Goal: Transaction & Acquisition: Purchase product/service

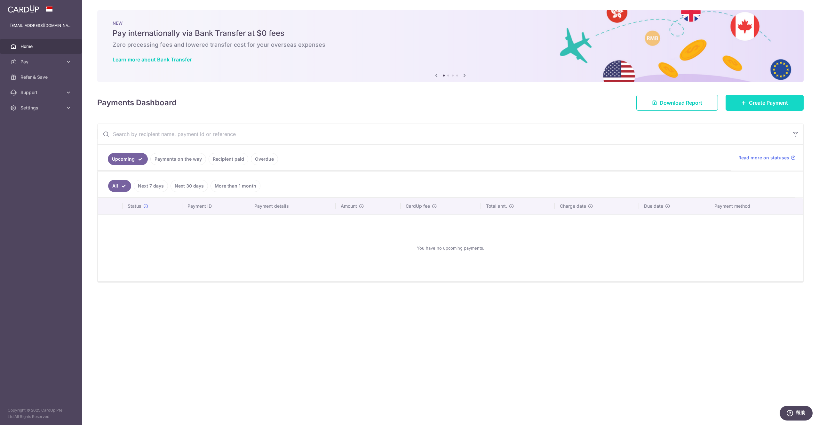
click at [761, 107] on link "Create Payment" at bounding box center [764, 103] width 78 height 16
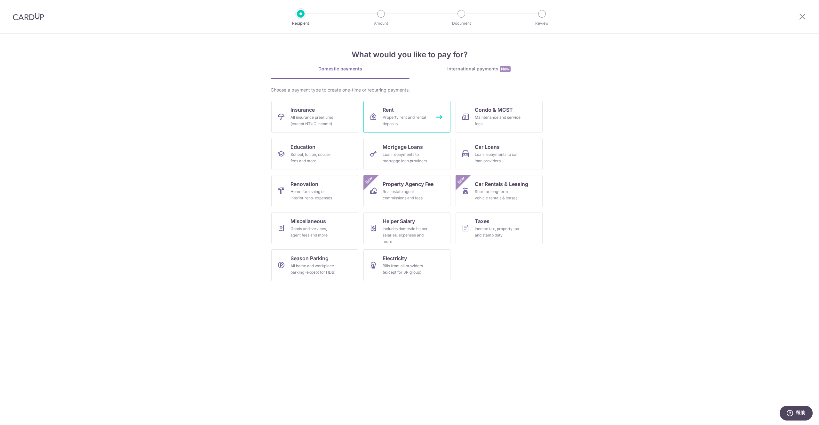
click at [407, 114] on div "Property rent and rental deposits" at bounding box center [406, 120] width 46 height 13
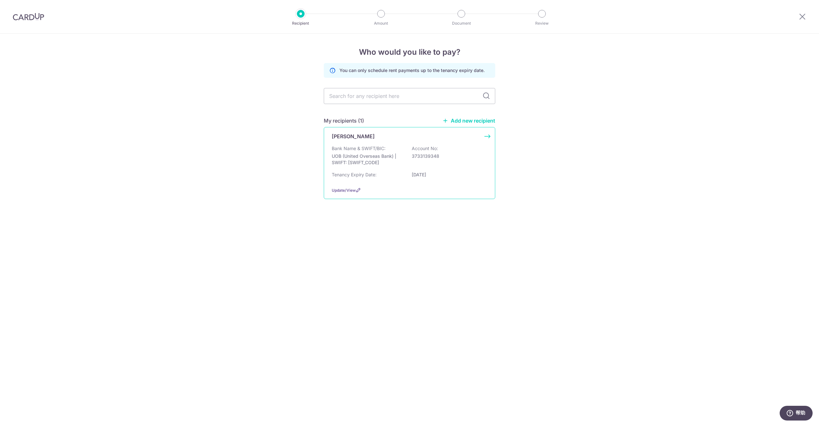
click at [397, 144] on div "[PERSON_NAME] Bank Name & SWIFT/BIC: UOB (United Overseas Bank) | SWIFT: [SWIFT…" at bounding box center [409, 163] width 171 height 72
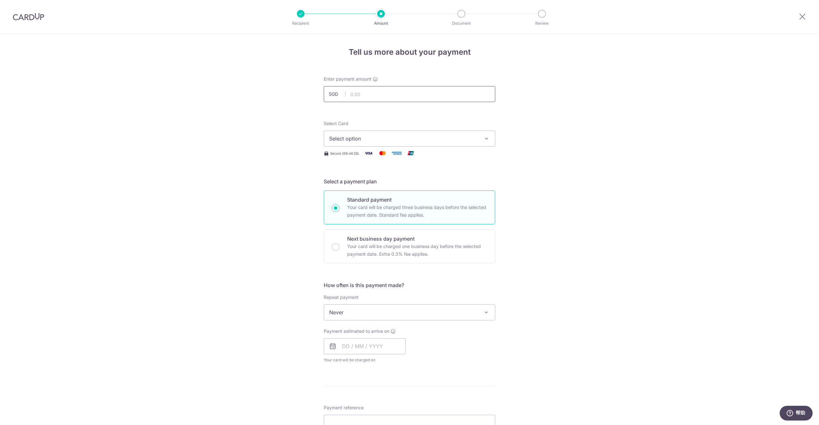
click at [416, 93] on input "text" at bounding box center [409, 94] width 171 height 16
click at [400, 91] on input "text" at bounding box center [409, 94] width 171 height 16
click at [398, 94] on input "text" at bounding box center [409, 94] width 171 height 16
click button "Add Card" at bounding box center [0, 0] width 0 height 0
type input "2,900.00"
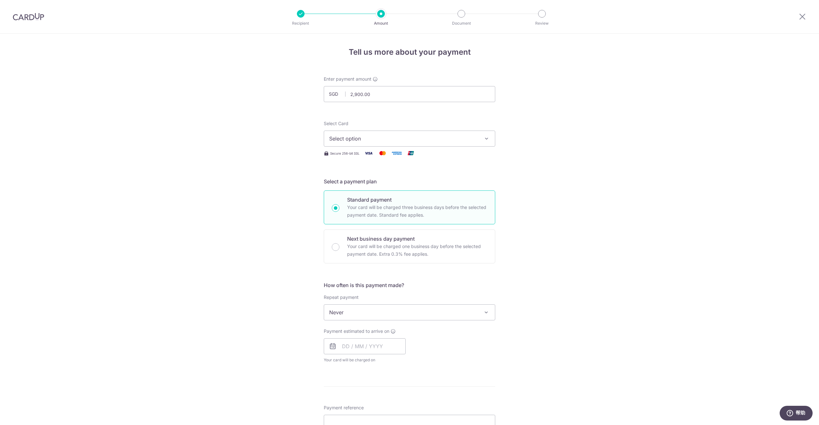
click at [425, 130] on button "Select option" at bounding box center [409, 138] width 171 height 16
click at [393, 200] on span "**** 9244" at bounding box center [409, 200] width 161 height 8
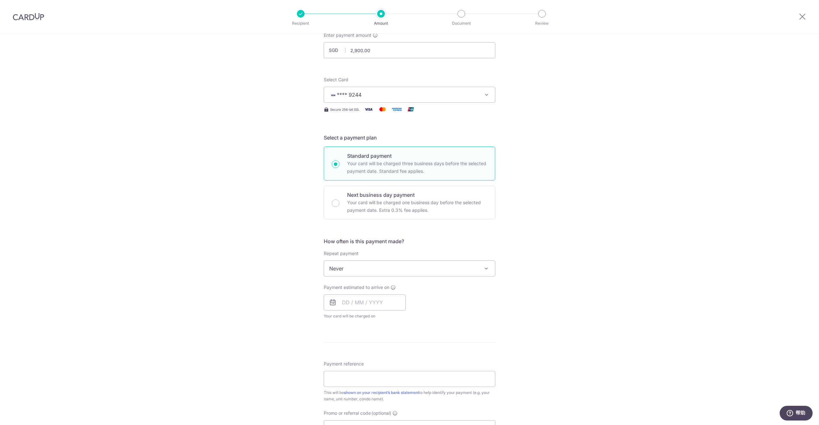
scroll to position [68, 0]
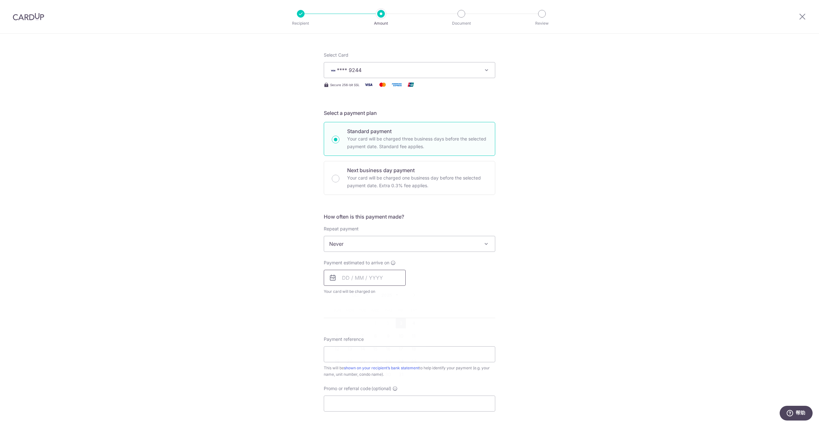
click at [389, 277] on input "text" at bounding box center [365, 278] width 82 height 16
click at [396, 322] on link "3" at bounding box center [401, 323] width 10 height 10
type input "03/10/2025"
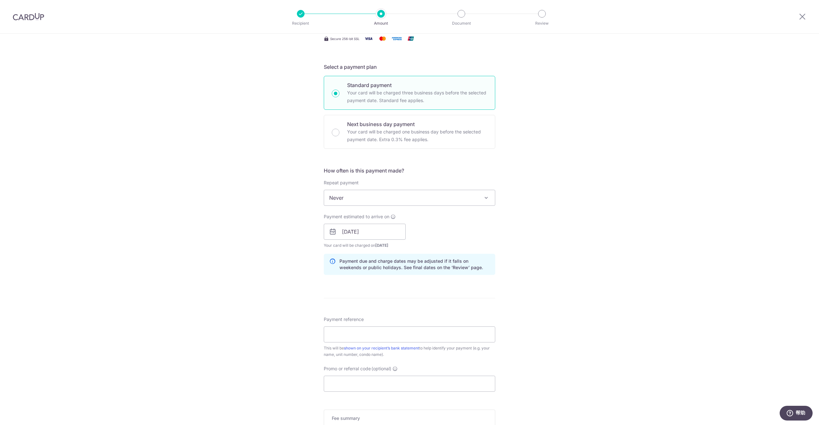
scroll to position [119, 0]
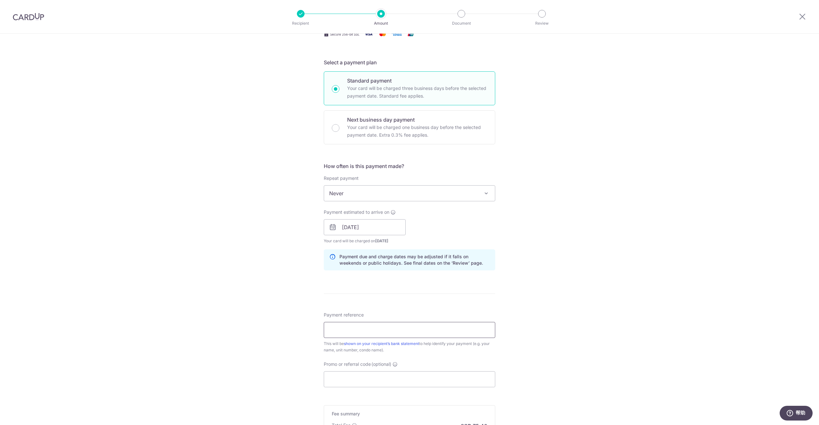
click at [402, 326] on input "Payment reference" at bounding box center [409, 330] width 171 height 16
type input "8B 2027"
click at [443, 310] on form "Enter payment amount SGD 2,900.00 2900.00 Select Card **** 9244 Add credit card…" at bounding box center [409, 223] width 171 height 533
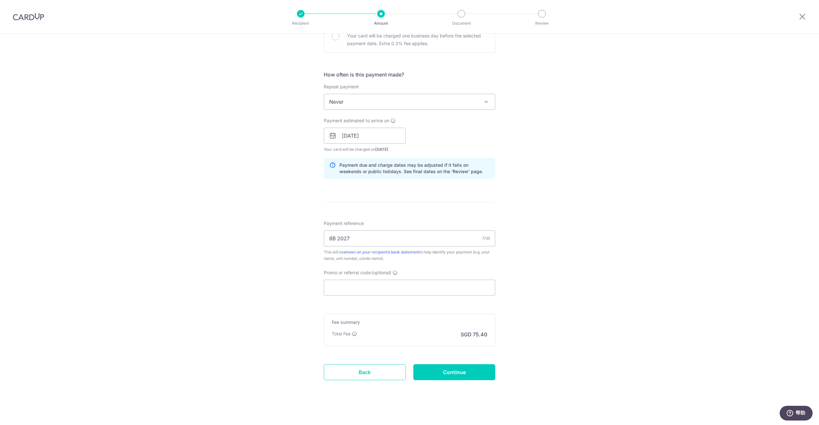
scroll to position [212, 0]
click at [375, 282] on input "Promo or referral code (optional)" at bounding box center [409, 286] width 171 height 16
paste input "SAVERENT179"
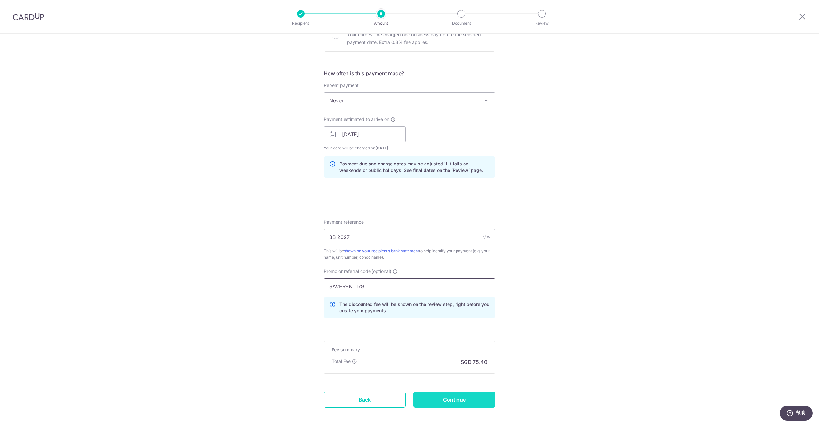
type input "SAVERENT179"
click at [447, 392] on input "Continue" at bounding box center [454, 399] width 82 height 16
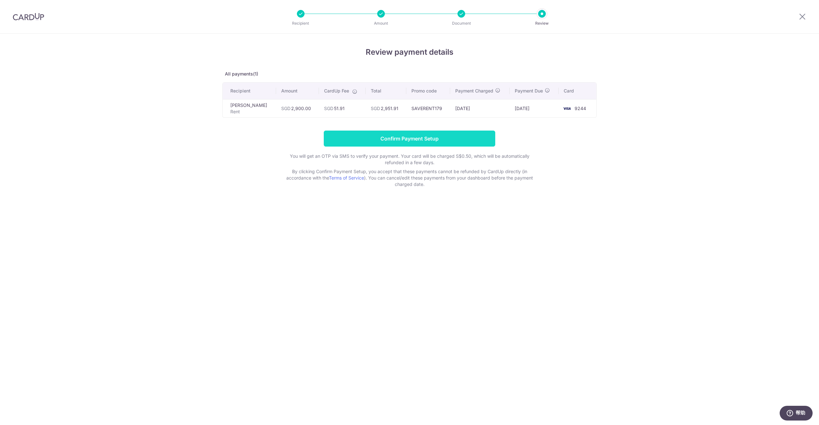
click at [469, 137] on input "Confirm Payment Setup" at bounding box center [409, 138] width 171 height 16
